Goal: Task Accomplishment & Management: Manage account settings

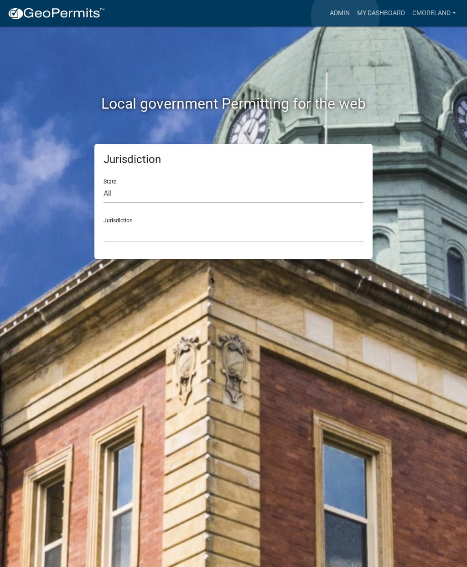
click at [345, 17] on link "Admin" at bounding box center [339, 13] width 27 height 17
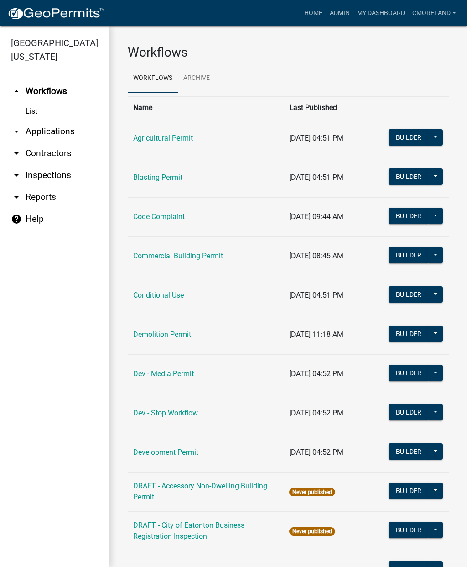
click at [52, 179] on link "arrow_drop_down Inspections" at bounding box center [55, 175] width 110 height 22
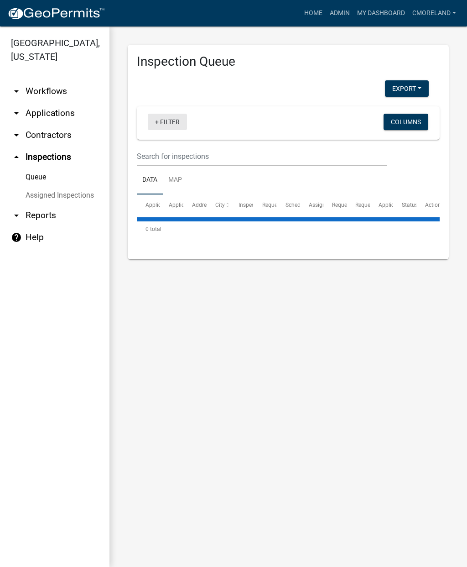
click at [172, 122] on link "+ Filter" at bounding box center [167, 122] width 39 height 16
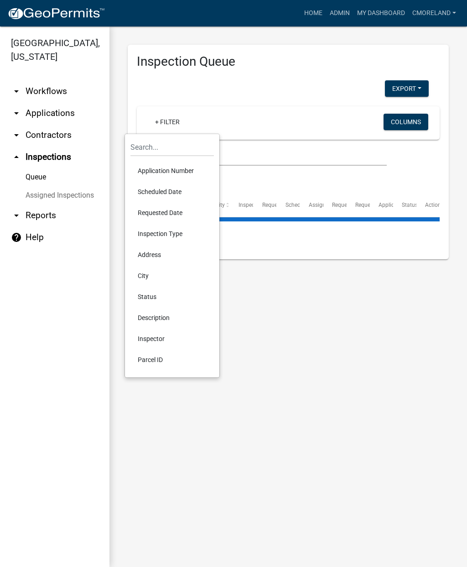
select select "2: 50"
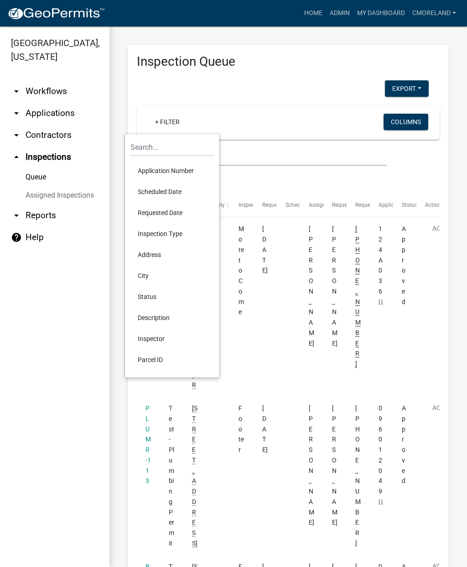
click at [159, 212] on li "Requested Date" at bounding box center [171, 212] width 83 height 21
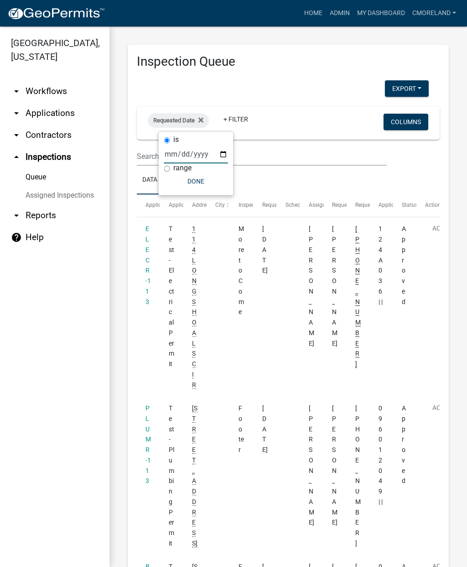
click at [182, 151] on input "date" at bounding box center [196, 154] width 64 height 19
type input "[DATE]"
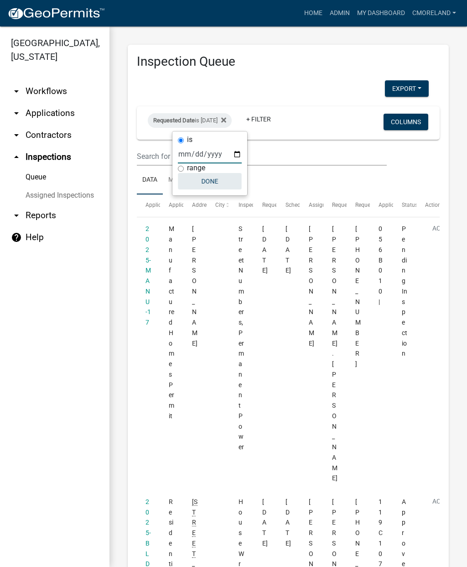
click at [199, 184] on button "Done" at bounding box center [210, 181] width 64 height 16
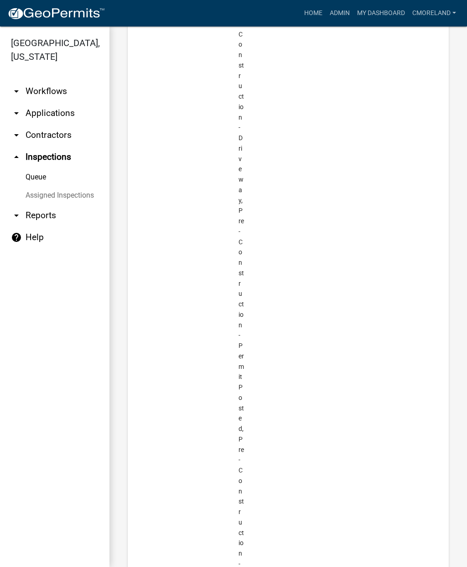
scroll to position [7213, 0]
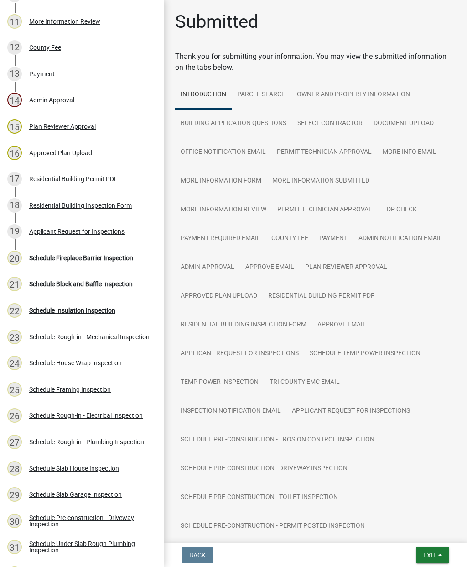
scroll to position [410, 0]
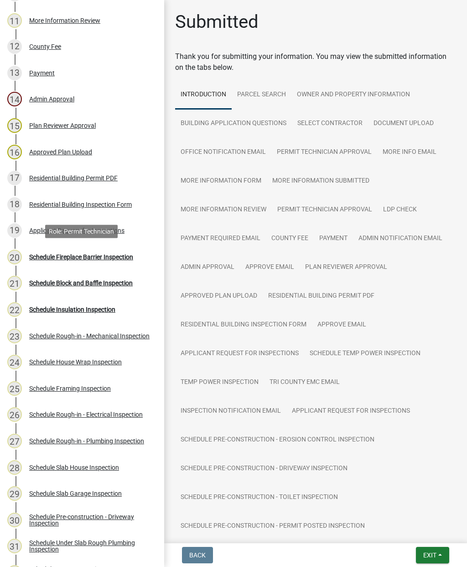
click at [87, 256] on div "Schedule Fireplace Barrier Inspection" at bounding box center [81, 257] width 104 height 6
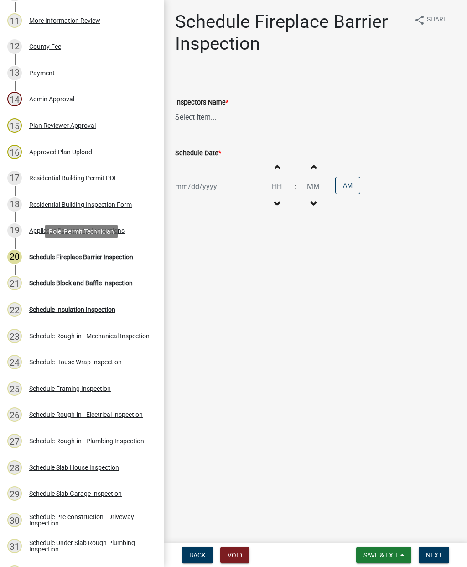
click at [209, 118] on select "Select Item... mrivera ([PERSON_NAME]) jstokes ([PERSON_NAME]) asmith105 ([PERS…" at bounding box center [315, 117] width 281 height 19
select select "07642ab0-564c-47bb-824b-0ccf2da83593"
click at [201, 183] on div at bounding box center [216, 186] width 83 height 19
select select "8"
select select "2025"
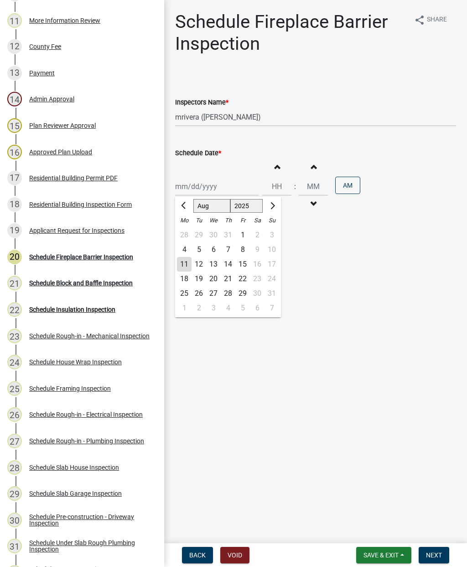
click at [183, 259] on div "11" at bounding box center [184, 264] width 15 height 15
type input "[DATE]"
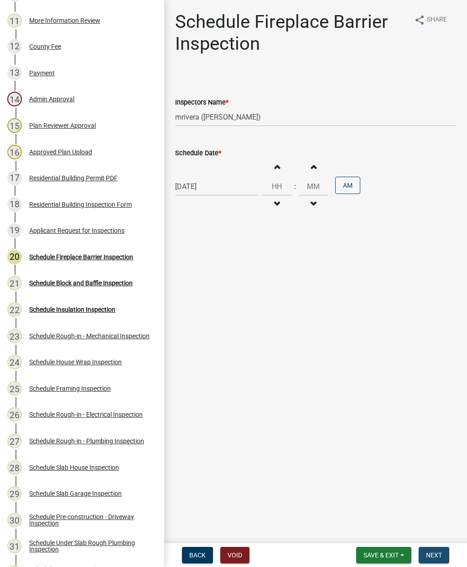
click at [439, 555] on span "Next" at bounding box center [434, 554] width 16 height 7
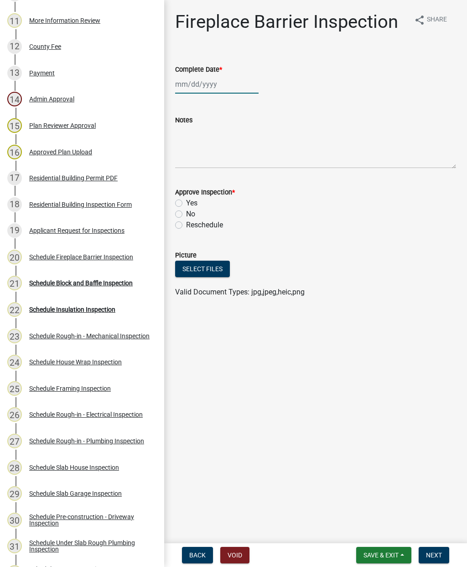
click at [204, 81] on div at bounding box center [216, 84] width 83 height 19
select select "8"
select select "2025"
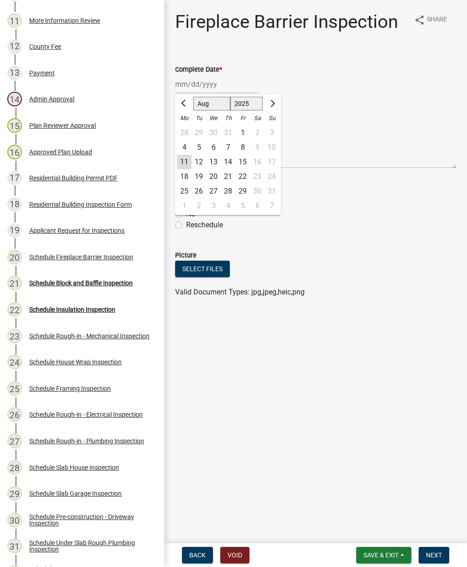
click at [188, 162] on div "11" at bounding box center [184, 162] width 15 height 15
type input "[DATE]"
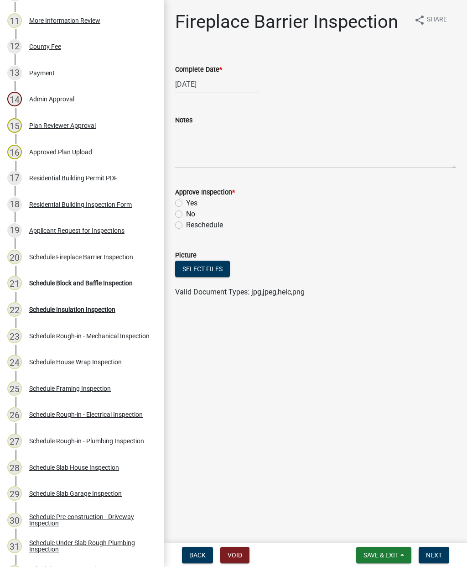
click at [180, 194] on label "Approve Inspection *" at bounding box center [205, 192] width 60 height 6
click at [186, 203] on label "Yes" at bounding box center [191, 203] width 11 height 11
click at [186, 203] on input "Yes" at bounding box center [189, 201] width 6 height 6
radio input "true"
click at [439, 551] on span "Next" at bounding box center [434, 554] width 16 height 7
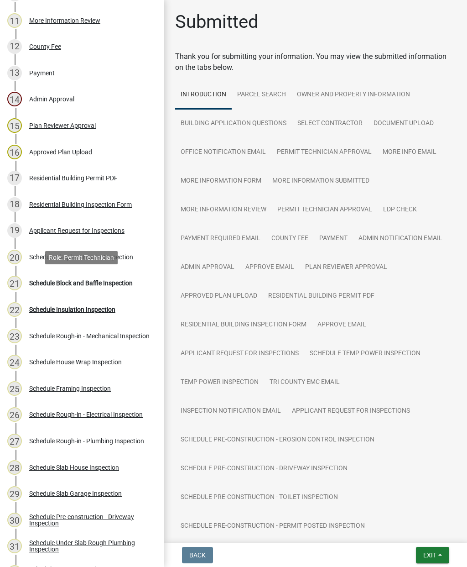
click at [76, 283] on div "Schedule Block and Baffle Inspection" at bounding box center [81, 283] width 104 height 6
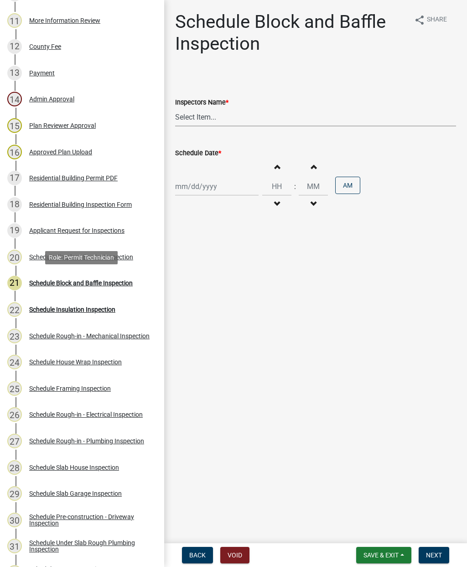
click at [203, 117] on select "Select Item... mrivera ([PERSON_NAME]) jstokes ([PERSON_NAME]) asmith105 ([PERS…" at bounding box center [315, 117] width 281 height 19
select select "07642ab0-564c-47bb-824b-0ccf2da83593"
click at [198, 188] on div at bounding box center [216, 186] width 83 height 19
select select "8"
select select "2025"
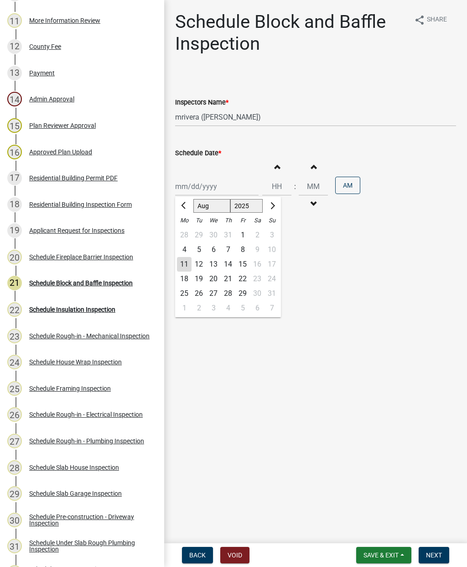
click at [185, 263] on div "11" at bounding box center [184, 264] width 15 height 15
type input "[DATE]"
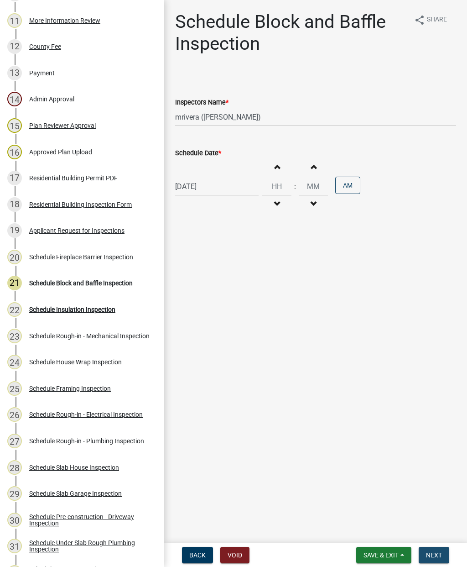
click at [434, 556] on span "Next" at bounding box center [434, 554] width 16 height 7
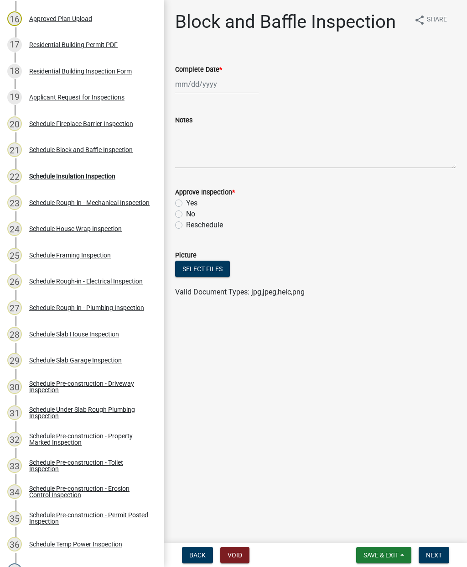
scroll to position [544, 0]
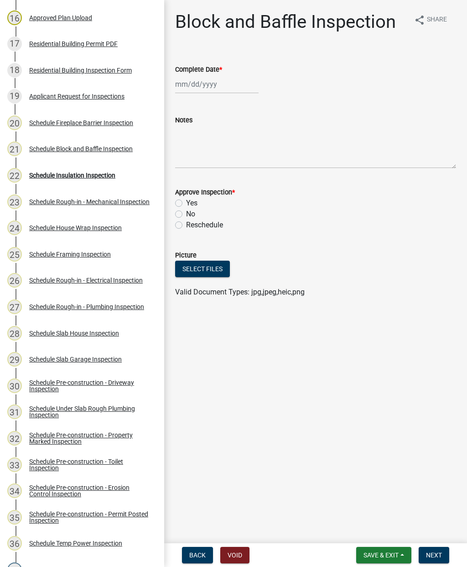
click at [87, 172] on div "Schedule Insulation Inspection" at bounding box center [72, 175] width 86 height 6
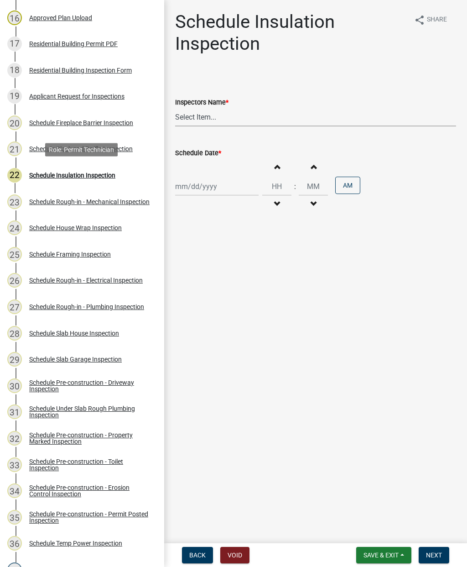
click at [195, 111] on select "Select Item... mrivera ([PERSON_NAME]) jstokes ([PERSON_NAME]) asmith105 ([PERS…" at bounding box center [315, 117] width 281 height 19
select select "07642ab0-564c-47bb-824b-0ccf2da83593"
click at [193, 182] on div at bounding box center [216, 186] width 83 height 19
select select "8"
select select "2025"
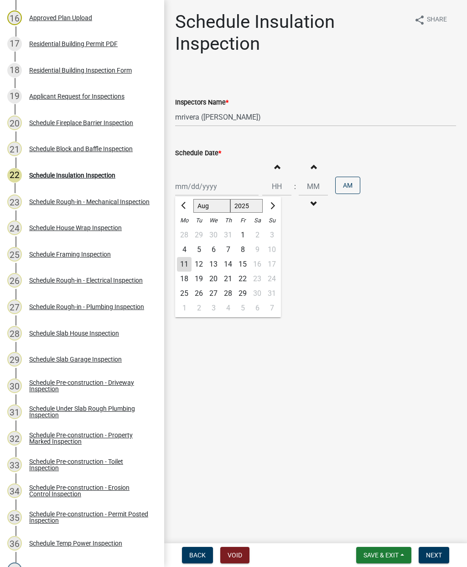
click at [185, 262] on div "11" at bounding box center [184, 264] width 15 height 15
type input "[DATE]"
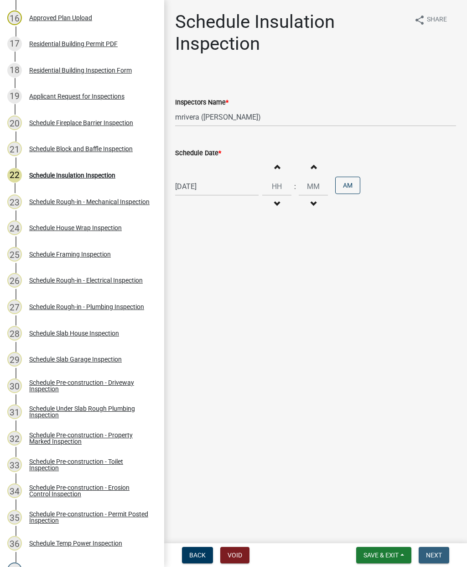
click at [439, 559] on button "Next" at bounding box center [434, 555] width 31 height 16
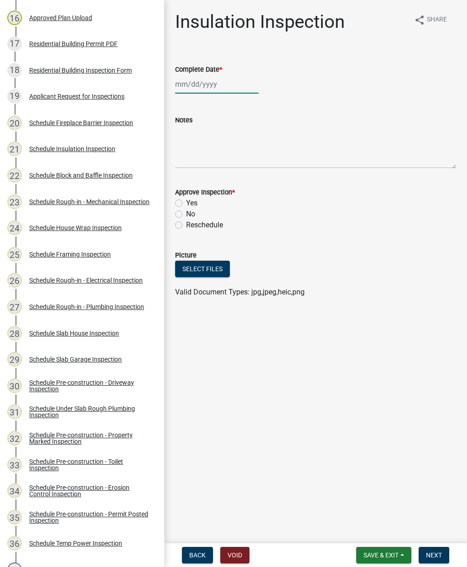
click at [209, 83] on div at bounding box center [216, 84] width 83 height 19
select select "8"
select select "2025"
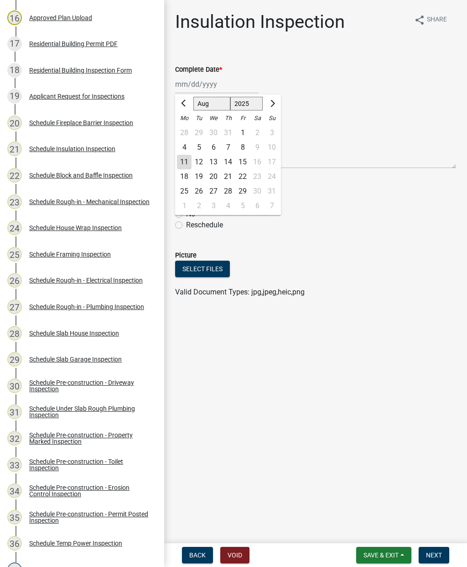
click at [186, 163] on div "11" at bounding box center [184, 162] width 15 height 15
type input "[DATE]"
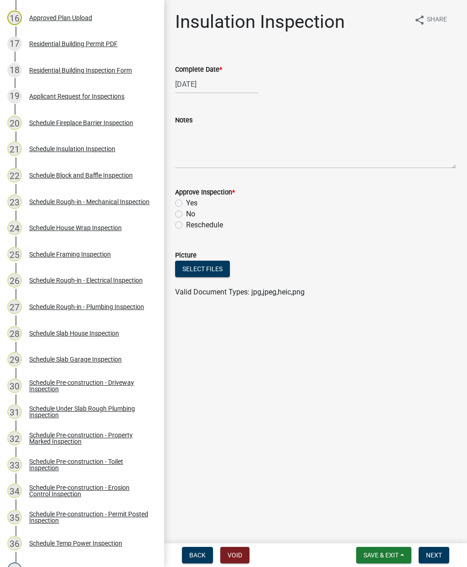
click at [179, 197] on div "Approve Inspection *" at bounding box center [315, 192] width 281 height 11
click at [186, 204] on label "Yes" at bounding box center [191, 203] width 11 height 11
click at [186, 203] on input "Yes" at bounding box center [189, 201] width 6 height 6
radio input "true"
click at [433, 555] on span "Next" at bounding box center [434, 554] width 16 height 7
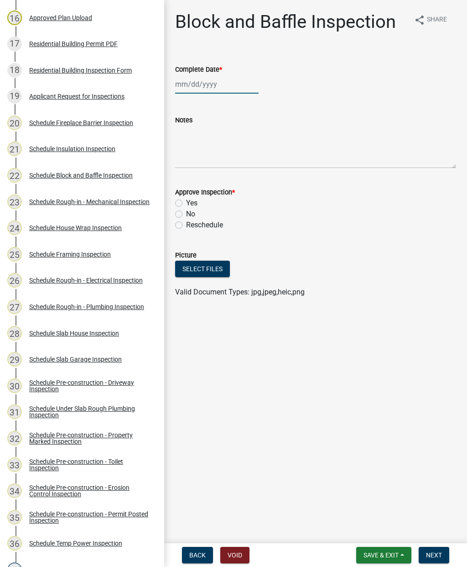
click at [209, 84] on div at bounding box center [216, 84] width 83 height 19
select select "8"
select select "2025"
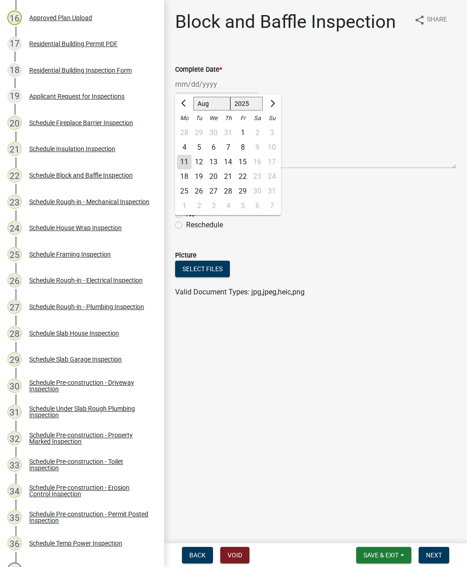
click at [187, 157] on div "11" at bounding box center [184, 162] width 15 height 15
type input "[DATE]"
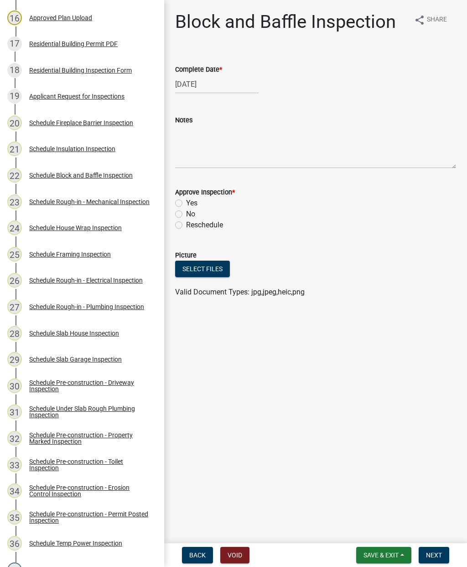
click at [183, 200] on div "Yes" at bounding box center [315, 203] width 281 height 11
click at [179, 198] on div "Yes" at bounding box center [315, 203] width 281 height 11
click at [186, 200] on label "Yes" at bounding box center [191, 203] width 11 height 11
click at [186, 200] on input "Yes" at bounding box center [189, 201] width 6 height 6
radio input "true"
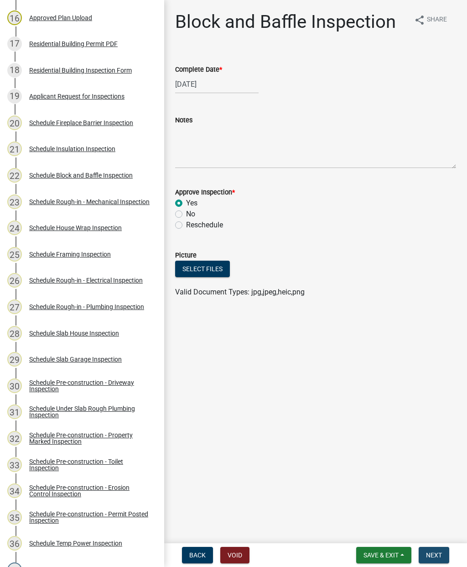
click at [440, 552] on span "Next" at bounding box center [434, 554] width 16 height 7
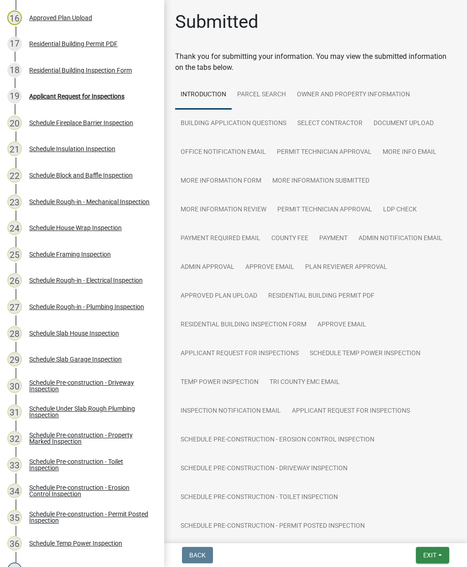
click at [431, 555] on span "Exit" at bounding box center [429, 554] width 13 height 7
click at [404, 530] on button "Save & Exit" at bounding box center [413, 531] width 73 height 22
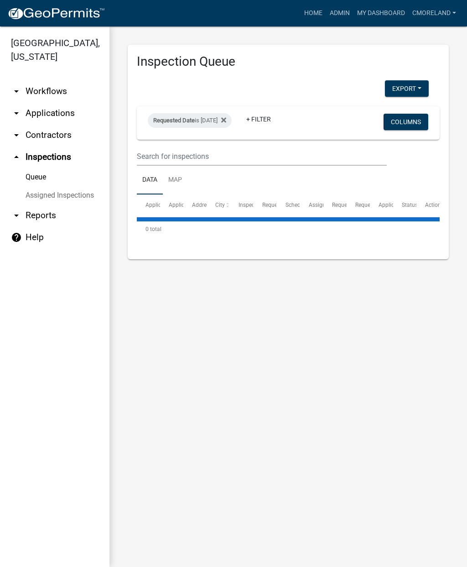
select select "2: 50"
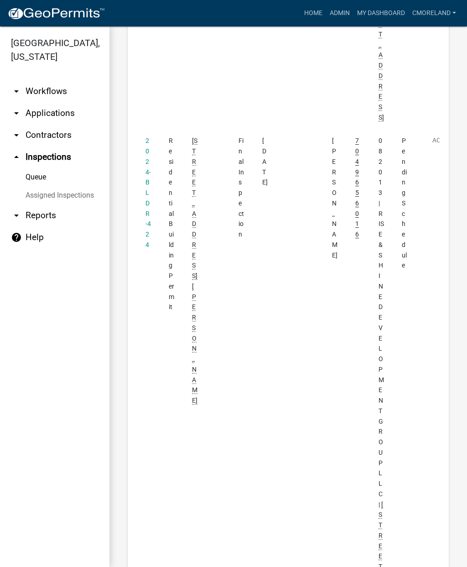
scroll to position [5021, 0]
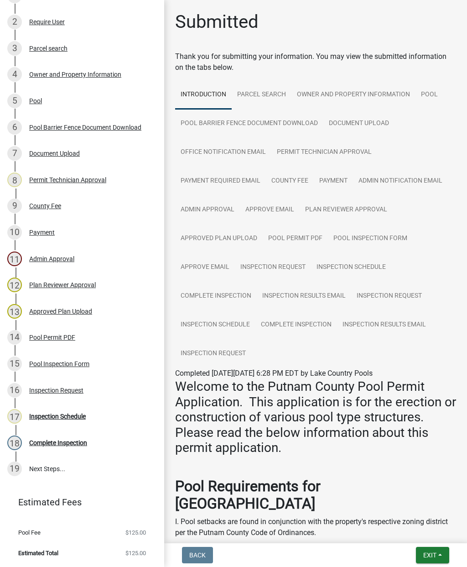
scroll to position [171, 0]
click at [61, 417] on div "Inspection Schedule" at bounding box center [57, 416] width 57 height 6
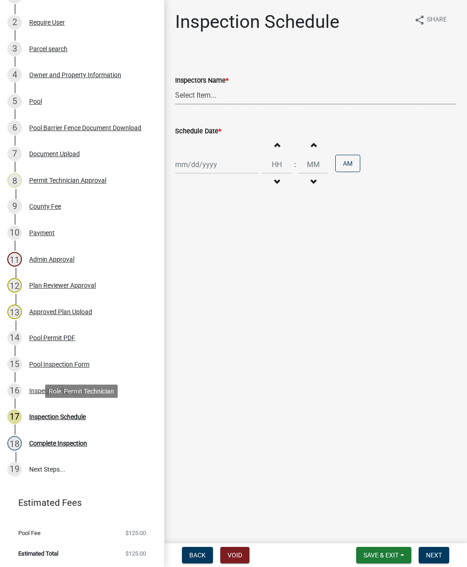
click at [215, 98] on select "Select Item... mrivera ([PERSON_NAME]) jstokes ([PERSON_NAME]) asmith105 ([PERS…" at bounding box center [315, 95] width 281 height 19
select select "a0ea4169-8540-4a2c-b9f4-cf4c1ffdeb95"
click at [201, 166] on div at bounding box center [216, 164] width 83 height 19
select select "8"
select select "2025"
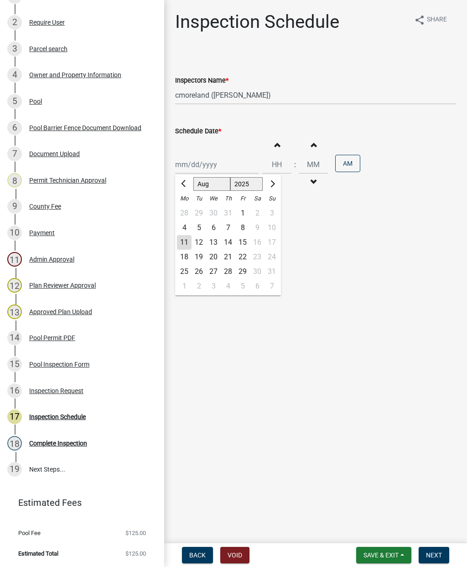
click at [200, 240] on div "12" at bounding box center [199, 242] width 15 height 15
type input "[DATE]"
click at [439, 555] on span "Next" at bounding box center [434, 554] width 16 height 7
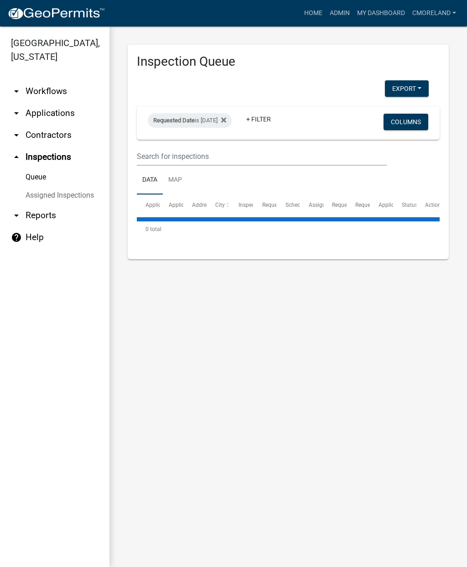
select select "2: 50"
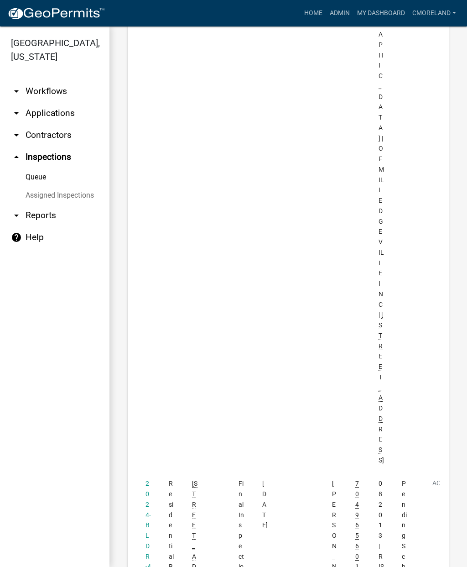
scroll to position [4683, 0]
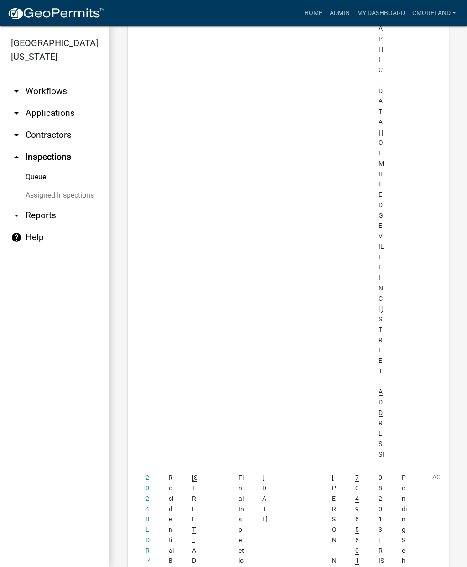
click at [148, 474] on link "2024-BLDR-424" at bounding box center [148, 529] width 5 height 111
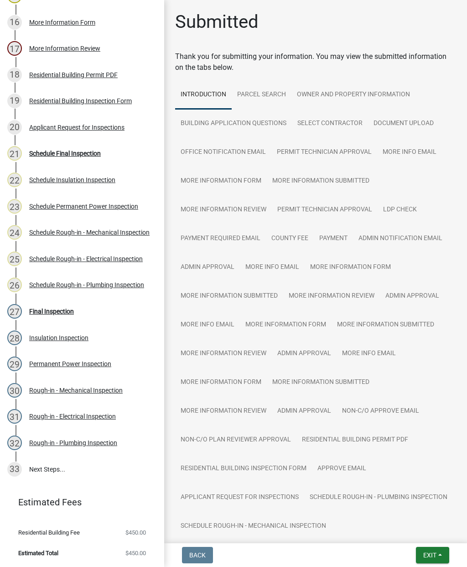
scroll to position [539, 0]
click at [54, 310] on div "Final Inspection" at bounding box center [51, 311] width 45 height 6
click at [63, 151] on div "Schedule Final Inspection" at bounding box center [65, 153] width 72 height 6
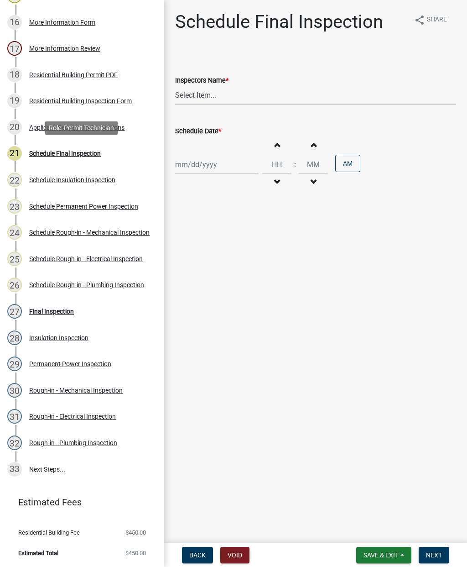
click at [212, 99] on select "Select Item... mrivera ([PERSON_NAME]) jstokes ([PERSON_NAME]) asmith105 ([PERS…" at bounding box center [315, 95] width 281 height 19
select select "a0ea4169-8540-4a2c-b9f4-cf4c1ffdeb95"
click at [202, 165] on div at bounding box center [216, 164] width 83 height 19
select select "8"
select select "2025"
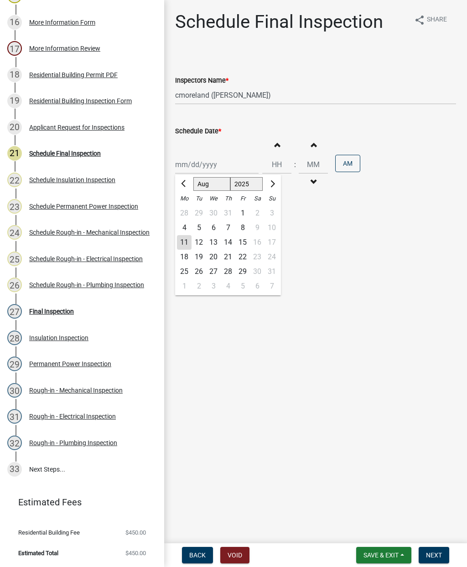
click at [185, 241] on div "11" at bounding box center [184, 242] width 15 height 15
type input "[DATE]"
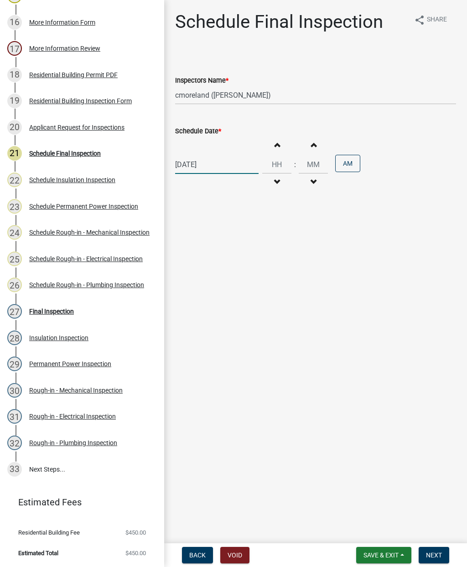
click at [202, 162] on div "[DATE]" at bounding box center [216, 164] width 83 height 19
select select "8"
select select "2025"
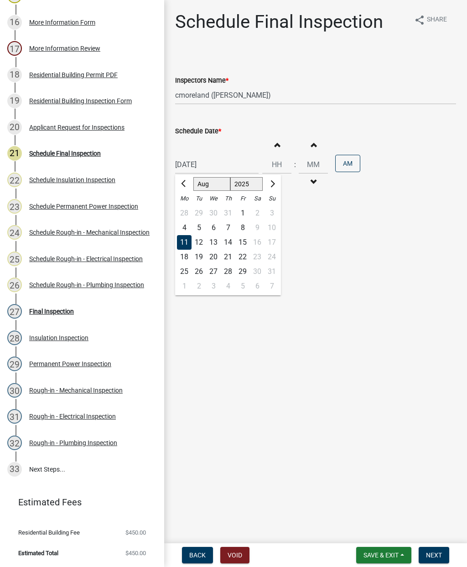
click at [202, 240] on div "12" at bounding box center [199, 242] width 15 height 15
type input "[DATE]"
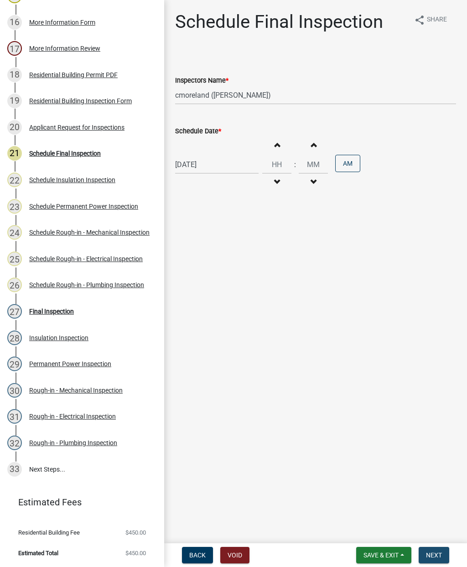
click at [438, 554] on span "Next" at bounding box center [434, 554] width 16 height 7
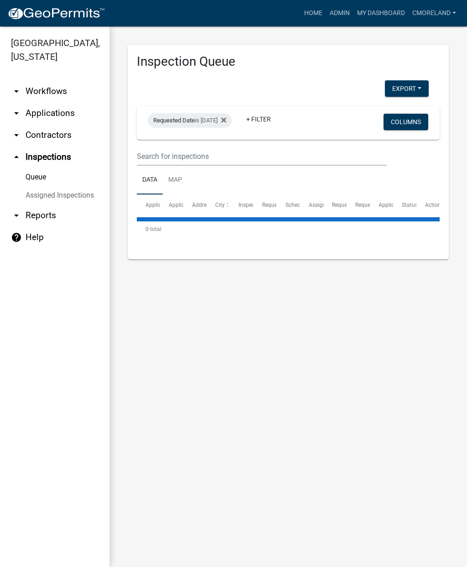
select select "2: 50"
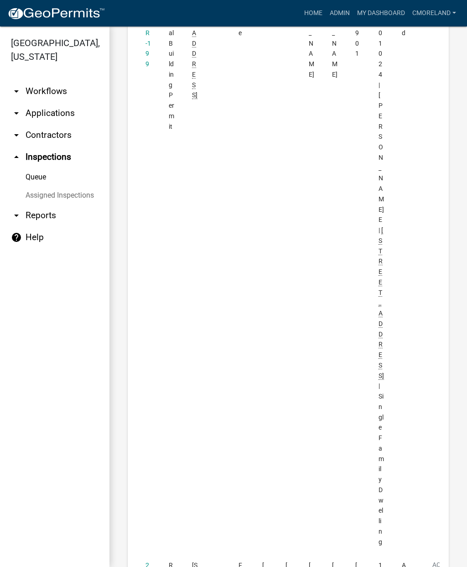
scroll to position [3270, 0]
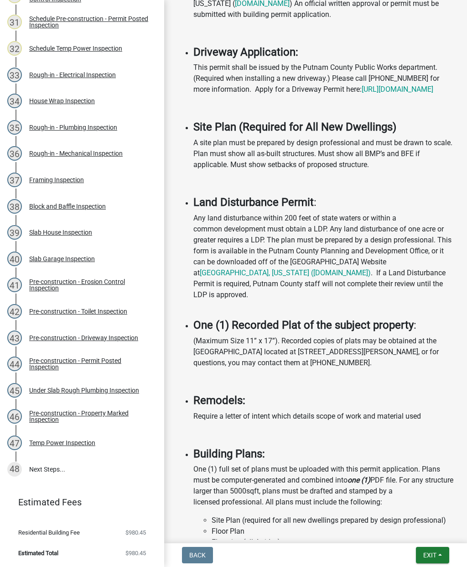
scroll to position [933, 0]
click at [431, 555] on span "Exit" at bounding box center [429, 554] width 13 height 7
click at [406, 531] on button "Save & Exit" at bounding box center [413, 531] width 73 height 22
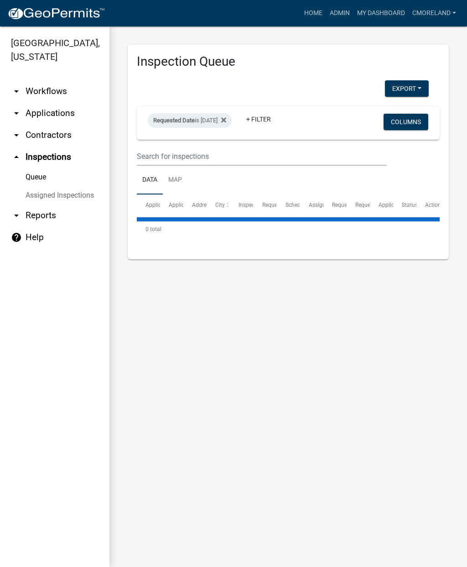
select select "2: 50"
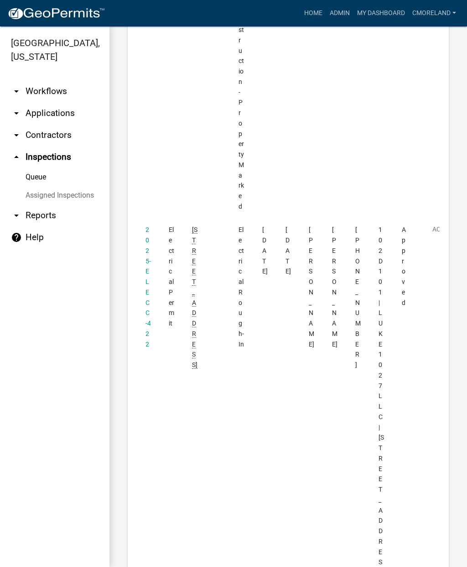
scroll to position [1904, 0]
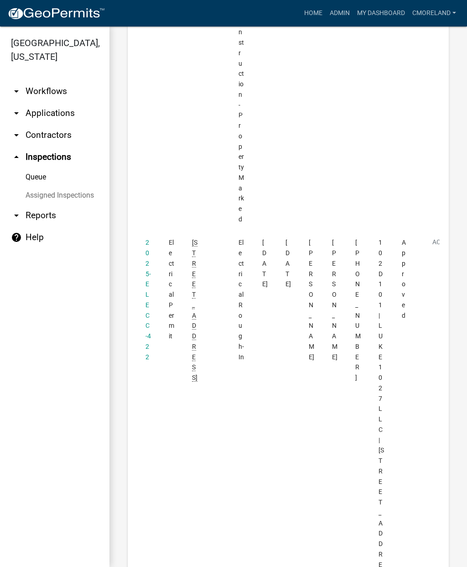
click at [146, 239] on link "2025-ELECC-422" at bounding box center [148, 299] width 5 height 121
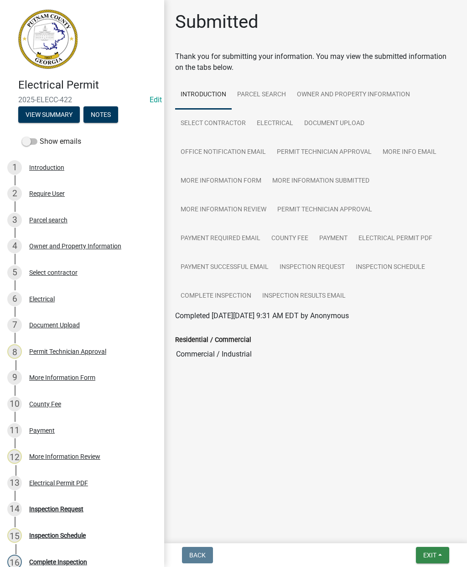
click at [429, 557] on span "Exit" at bounding box center [429, 554] width 13 height 7
click at [407, 532] on button "Save & Exit" at bounding box center [413, 531] width 73 height 22
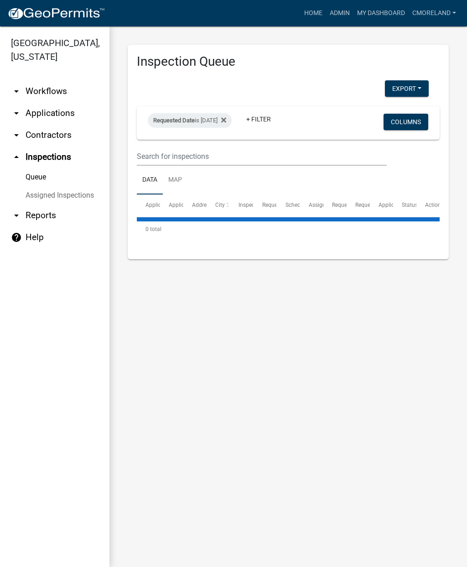
select select "2: 50"
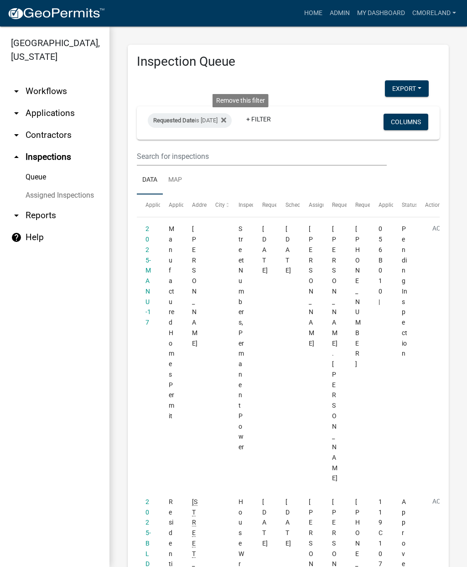
click at [226, 116] on icon at bounding box center [223, 119] width 5 height 7
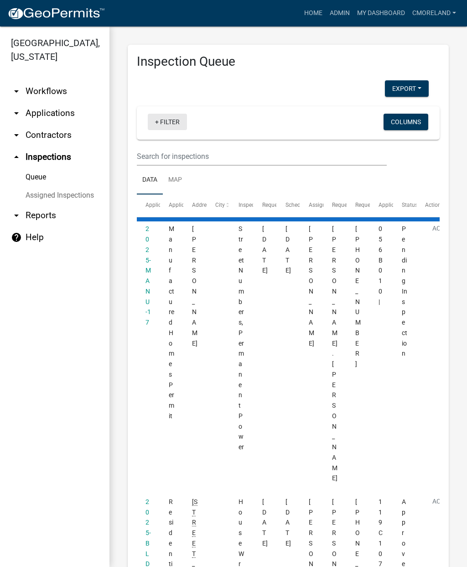
click at [171, 126] on link "+ Filter" at bounding box center [167, 122] width 39 height 16
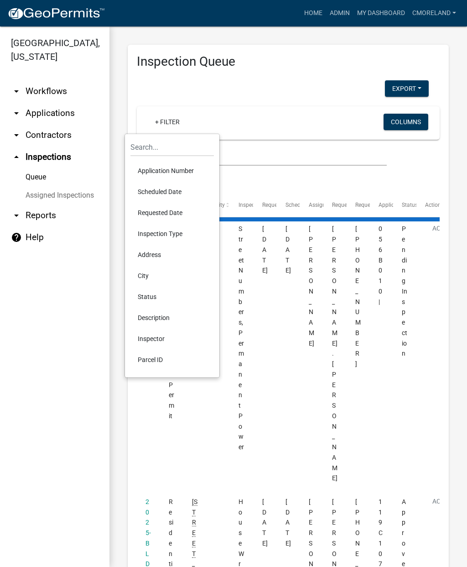
click at [156, 193] on li "Scheduled Date" at bounding box center [171, 191] width 83 height 21
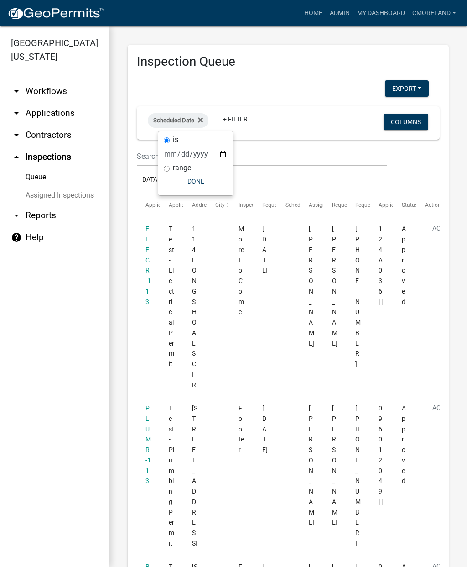
click at [187, 156] on input "date" at bounding box center [196, 154] width 64 height 19
type input "[DATE]"
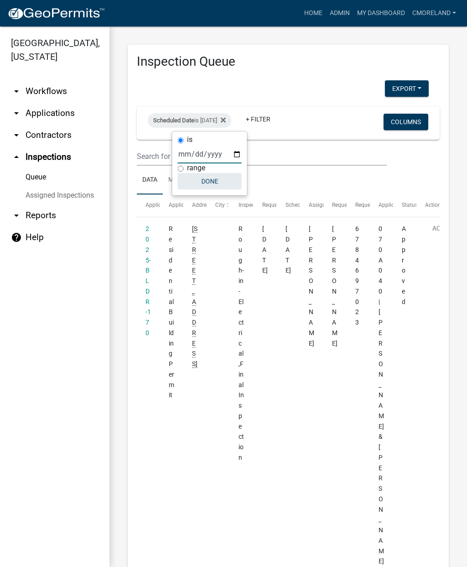
click at [202, 186] on button "Done" at bounding box center [210, 181] width 64 height 16
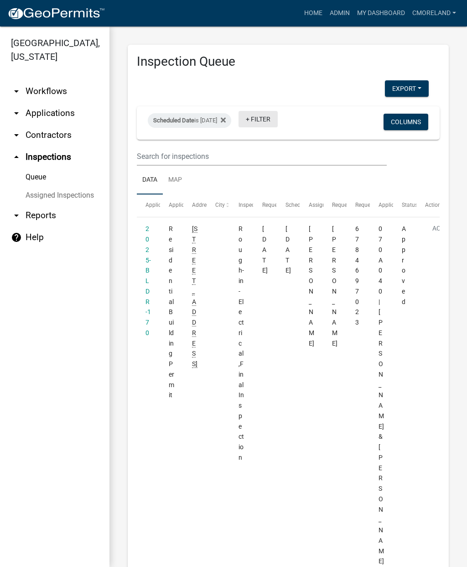
click at [278, 121] on link "+ Filter" at bounding box center [258, 119] width 39 height 16
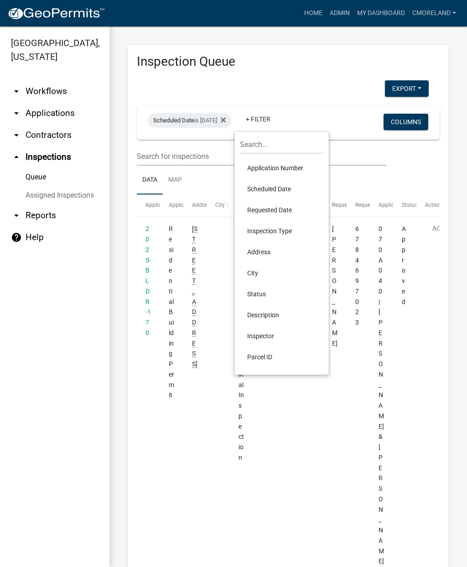
click at [259, 335] on li "Inspector" at bounding box center [281, 335] width 83 height 21
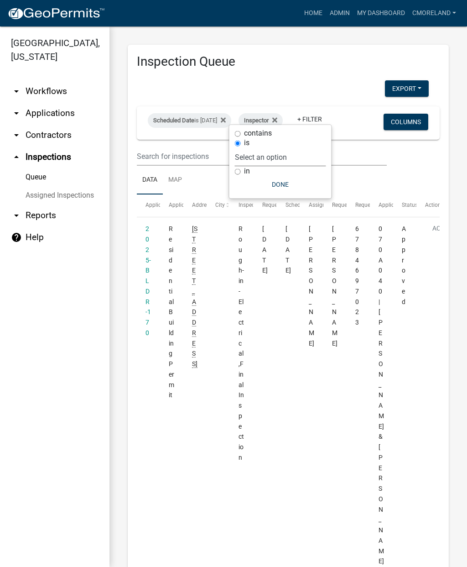
click at [296, 149] on select "Select an option None [PERSON_NAME] [PERSON_NAME] [PERSON_NAME] [PERSON_NAME] […" at bounding box center [280, 157] width 91 height 19
select select "a0ea4169-8540-4a2c-b9f4-cf4c1ffdeb95"
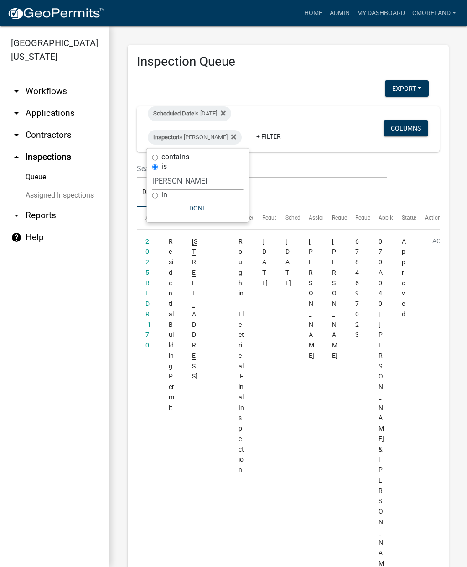
click at [194, 208] on button "Done" at bounding box center [197, 208] width 91 height 16
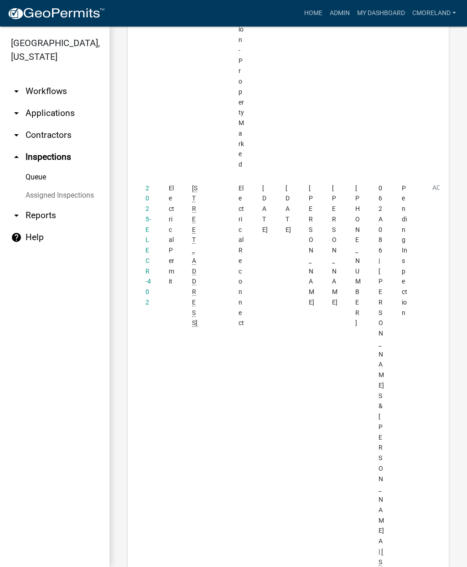
scroll to position [2223, 0]
click at [148, 182] on link "2025-ELECR-402" at bounding box center [148, 242] width 5 height 121
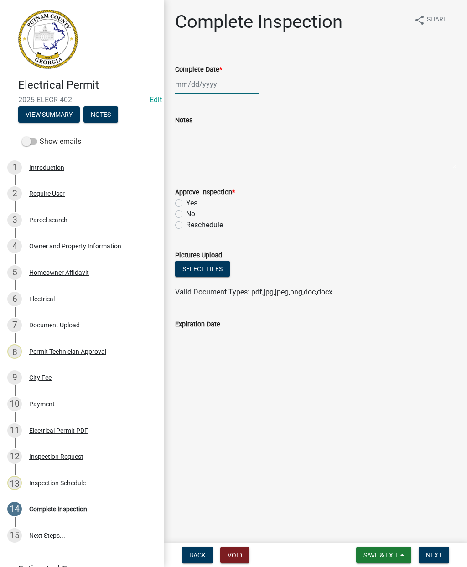
click at [208, 92] on div at bounding box center [216, 84] width 83 height 19
select select "8"
select select "2025"
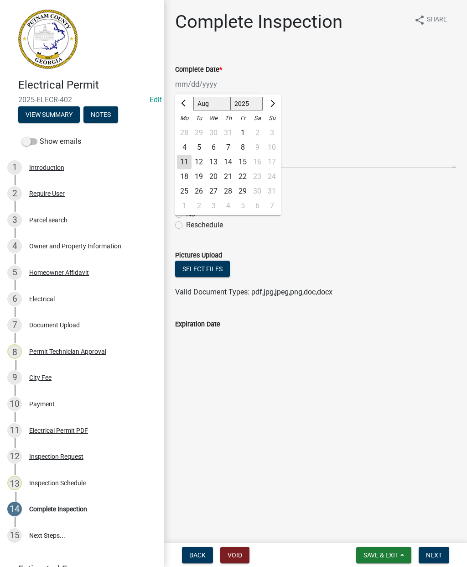
click at [182, 163] on div "11" at bounding box center [184, 162] width 15 height 15
type input "[DATE]"
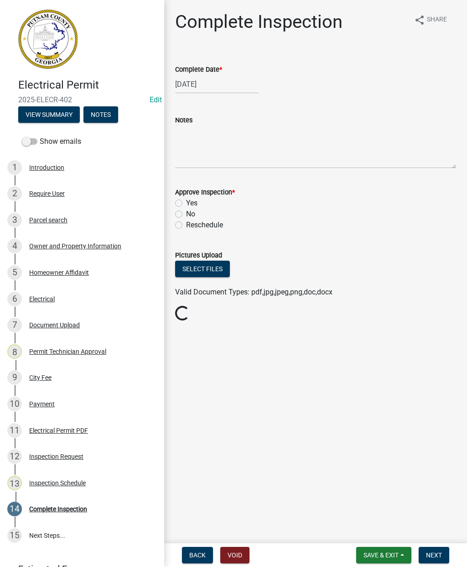
click at [186, 206] on label "Yes" at bounding box center [191, 203] width 11 height 11
click at [186, 203] on input "Yes" at bounding box center [189, 201] width 6 height 6
radio input "true"
click at [430, 558] on span "Next" at bounding box center [434, 554] width 16 height 7
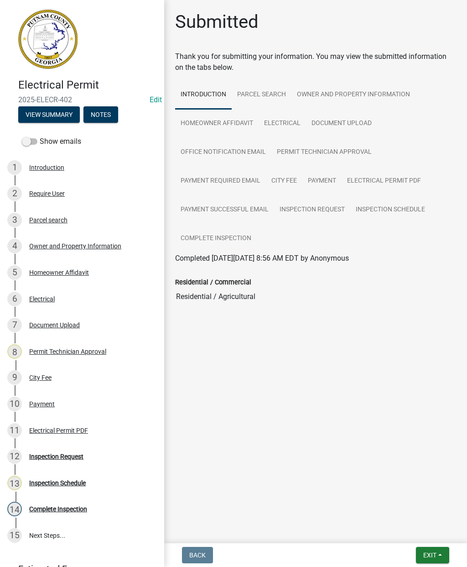
click at [429, 559] on button "Exit" at bounding box center [432, 555] width 33 height 16
click at [401, 532] on button "Save & Exit" at bounding box center [413, 531] width 73 height 22
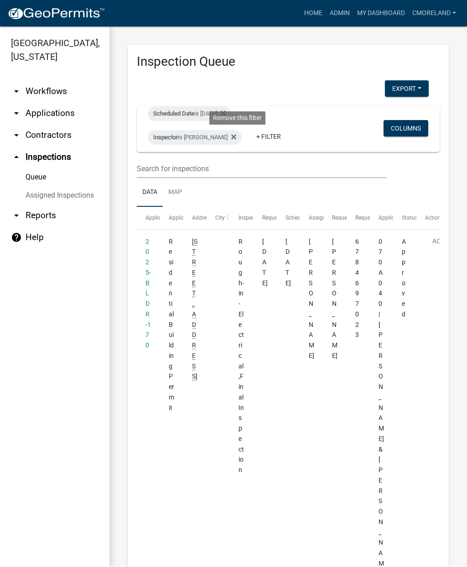
click at [236, 137] on icon at bounding box center [233, 136] width 5 height 7
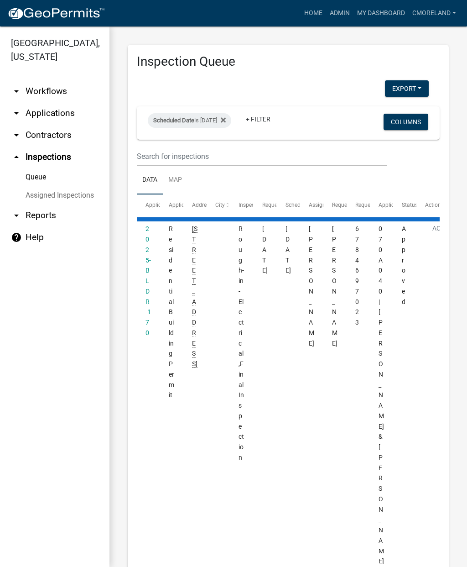
select select "2: 50"
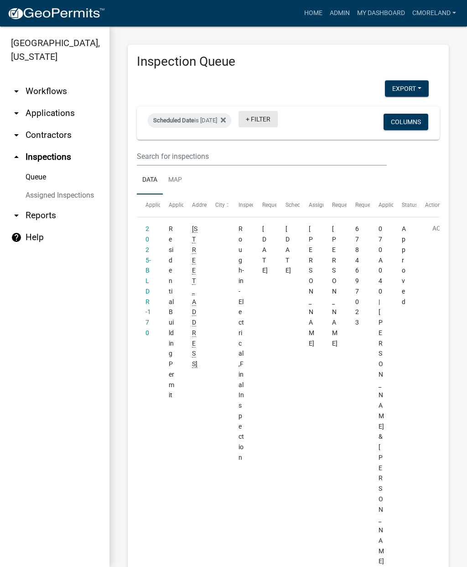
click at [278, 122] on link "+ Filter" at bounding box center [258, 119] width 39 height 16
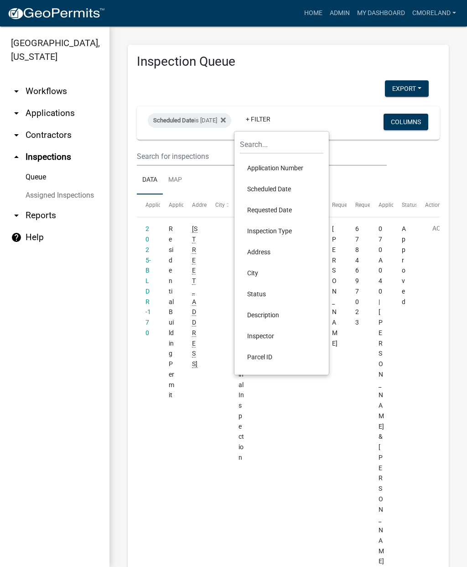
click at [278, 334] on li "Inspector" at bounding box center [281, 335] width 83 height 21
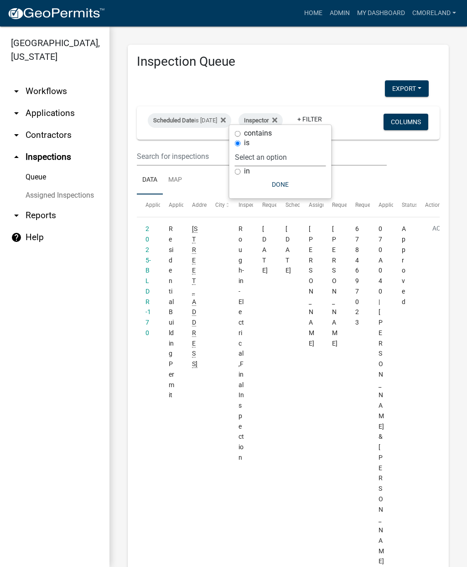
click at [318, 159] on select "Select an option None [PERSON_NAME] [PERSON_NAME] [PERSON_NAME] [PERSON_NAME] […" at bounding box center [280, 157] width 91 height 19
select select "07642ab0-564c-47bb-824b-0ccf2da83593"
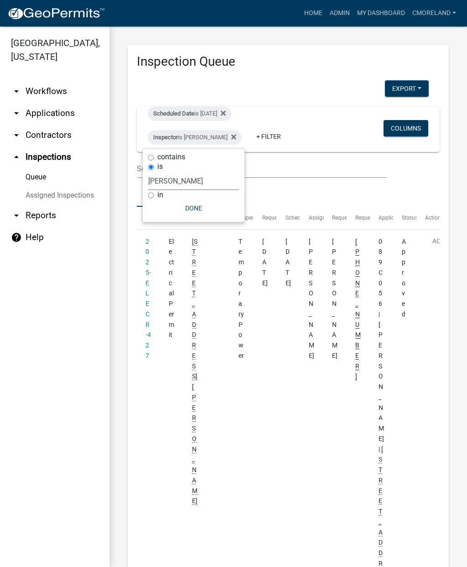
click at [206, 209] on button "Done" at bounding box center [193, 208] width 91 height 16
